Goal: Information Seeking & Learning: Learn about a topic

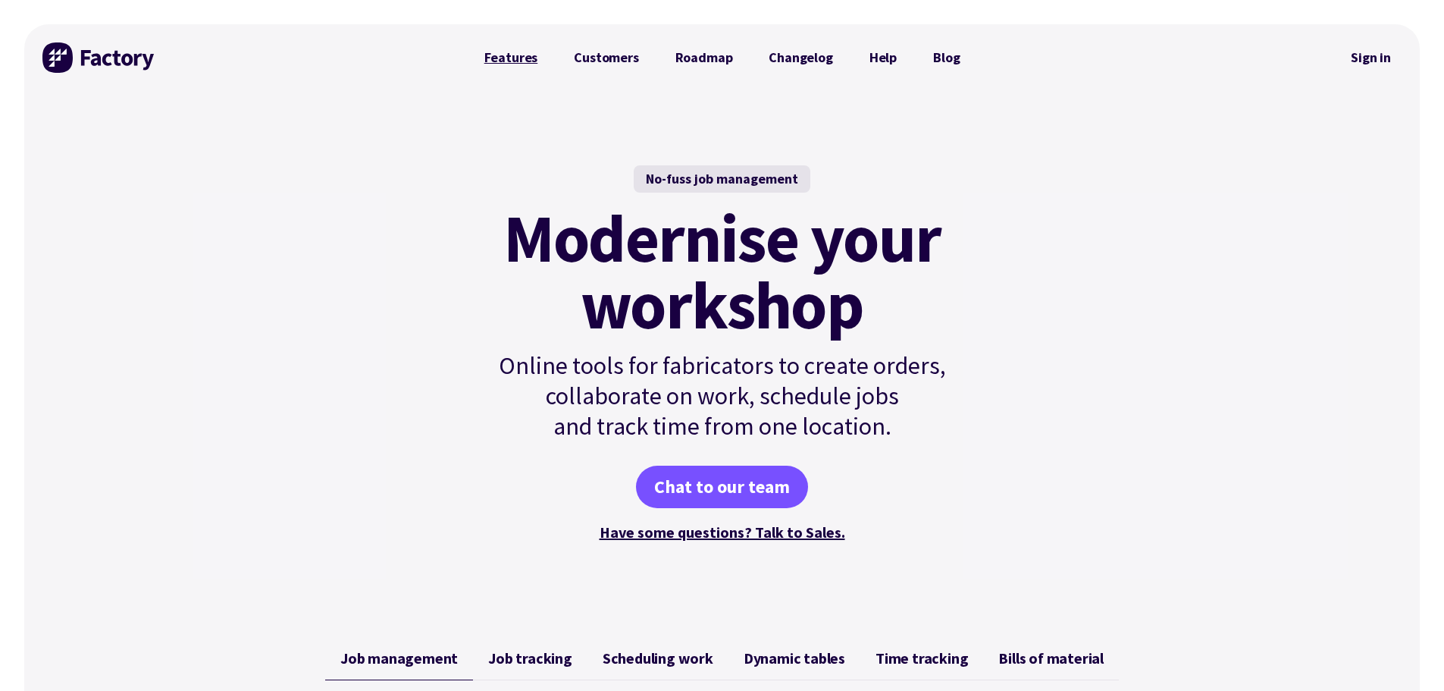
click at [525, 46] on link "Features" at bounding box center [511, 57] width 90 height 30
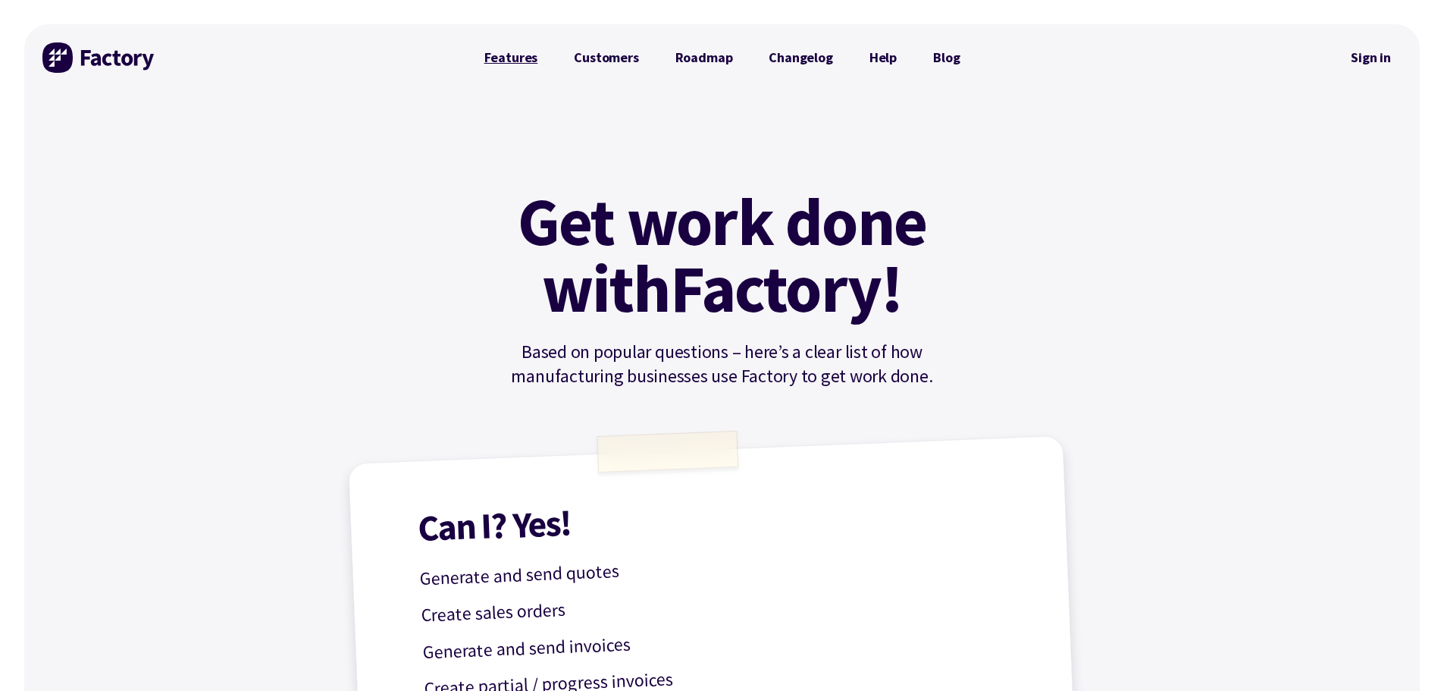
click at [527, 58] on link "Features" at bounding box center [511, 57] width 90 height 30
click at [707, 55] on link "Roadmap" at bounding box center [704, 57] width 94 height 30
click at [518, 49] on link "Features" at bounding box center [511, 57] width 90 height 30
